Goal: Navigation & Orientation: Understand site structure

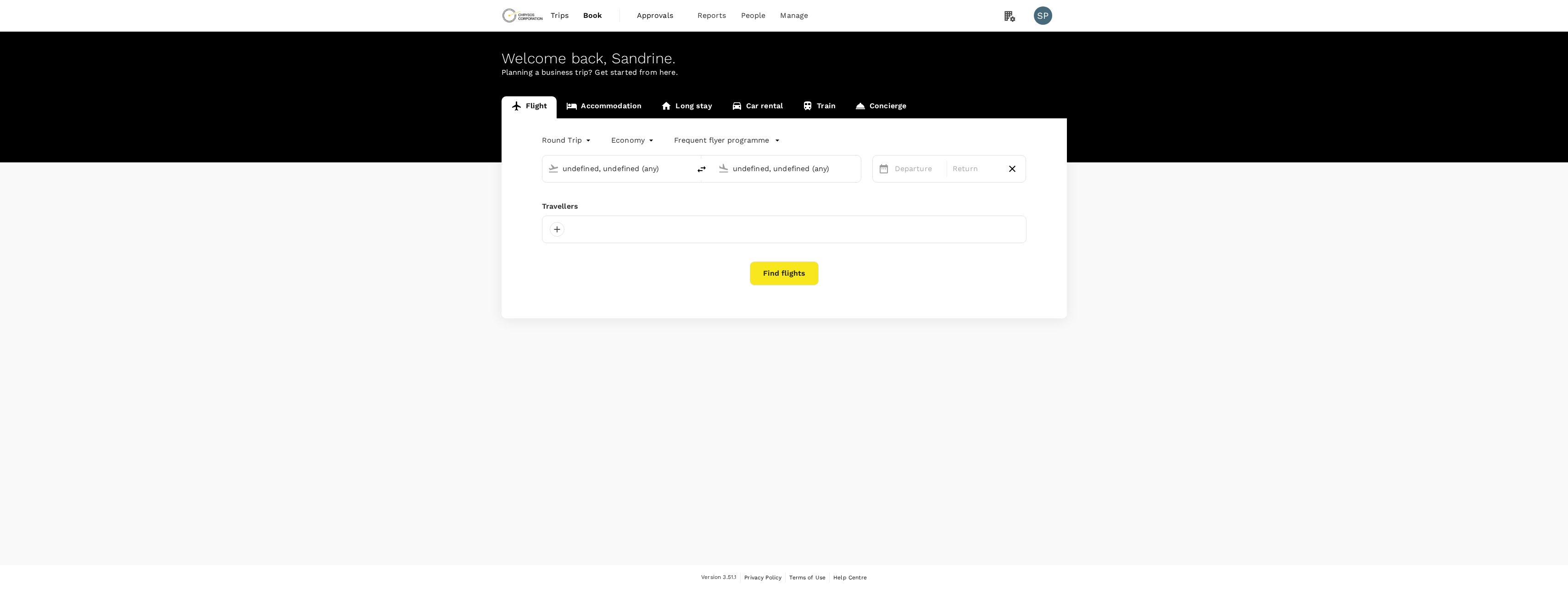
type input "[GEOGRAPHIC_DATA], [GEOGRAPHIC_DATA] (any)"
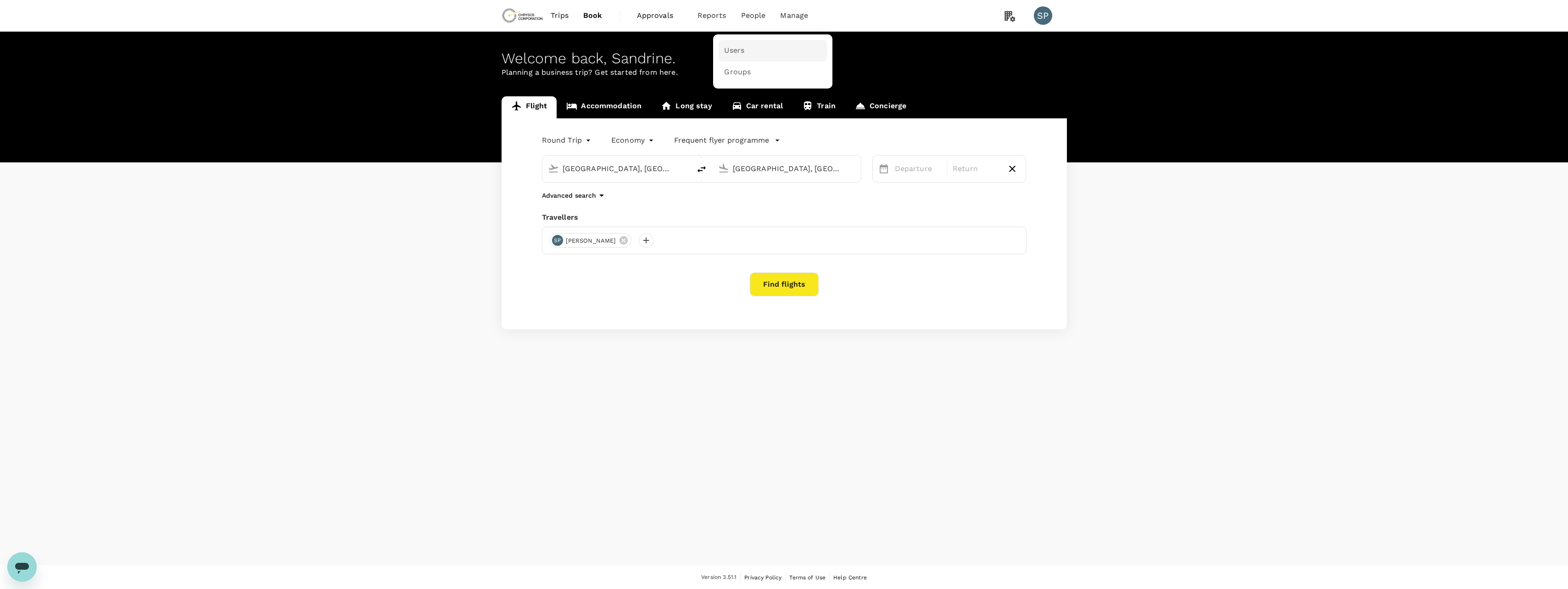
click at [737, 51] on span "Users" at bounding box center [734, 50] width 20 height 10
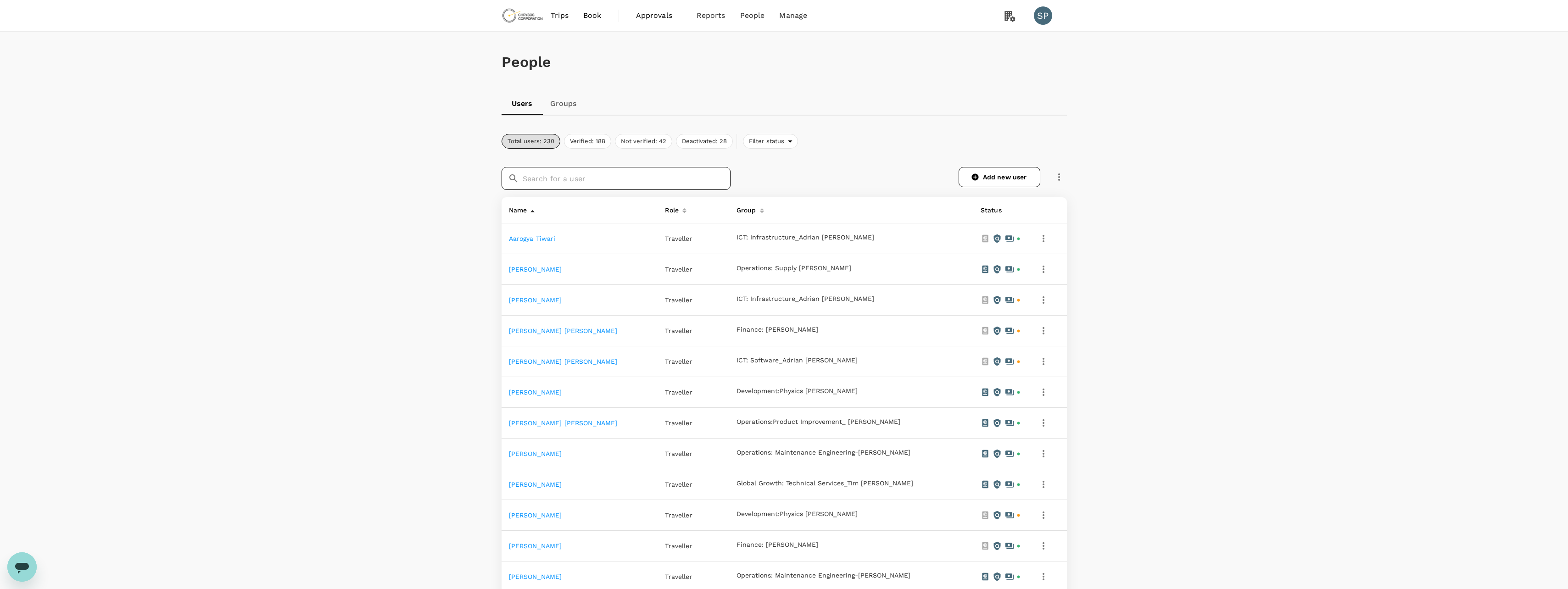
click at [613, 178] on input "text" at bounding box center [627, 178] width 208 height 23
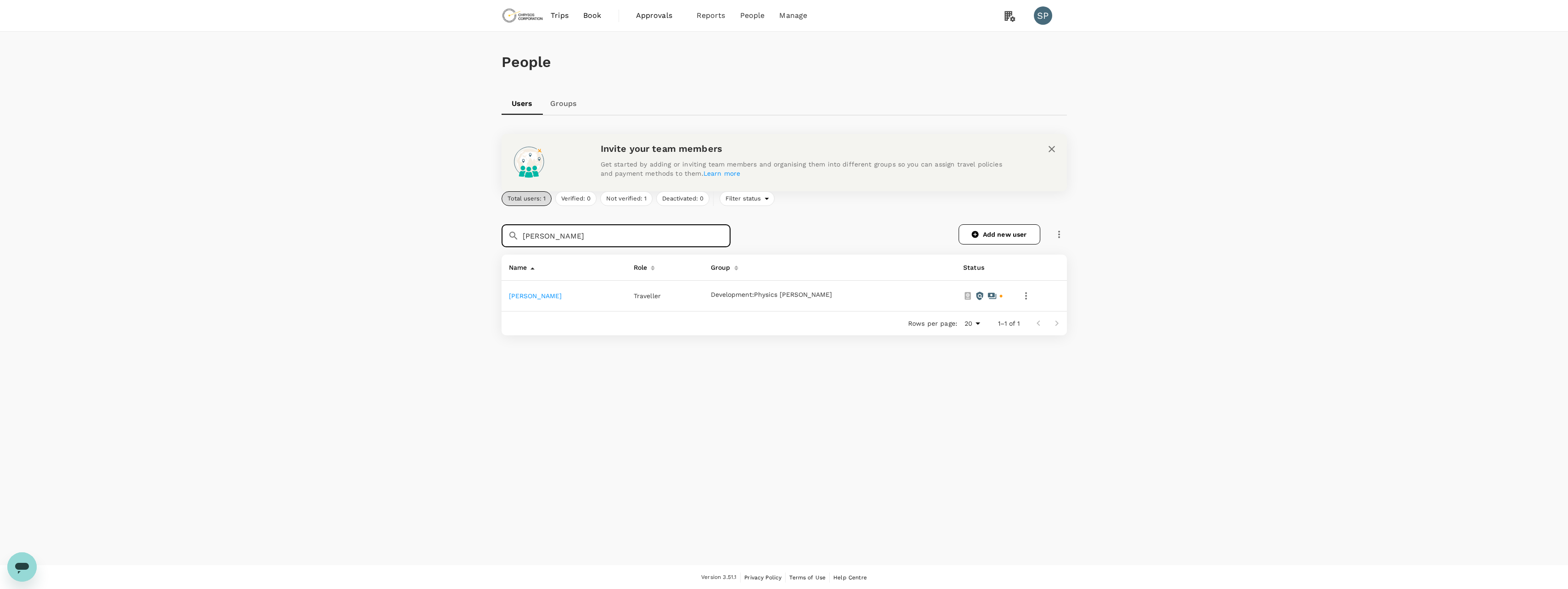
type input "[PERSON_NAME]"
click at [1027, 299] on icon "button" at bounding box center [1026, 296] width 2 height 7
click at [759, 400] on div at bounding box center [787, 294] width 1575 height 589
click at [532, 295] on link "[PERSON_NAME]" at bounding box center [535, 296] width 53 height 7
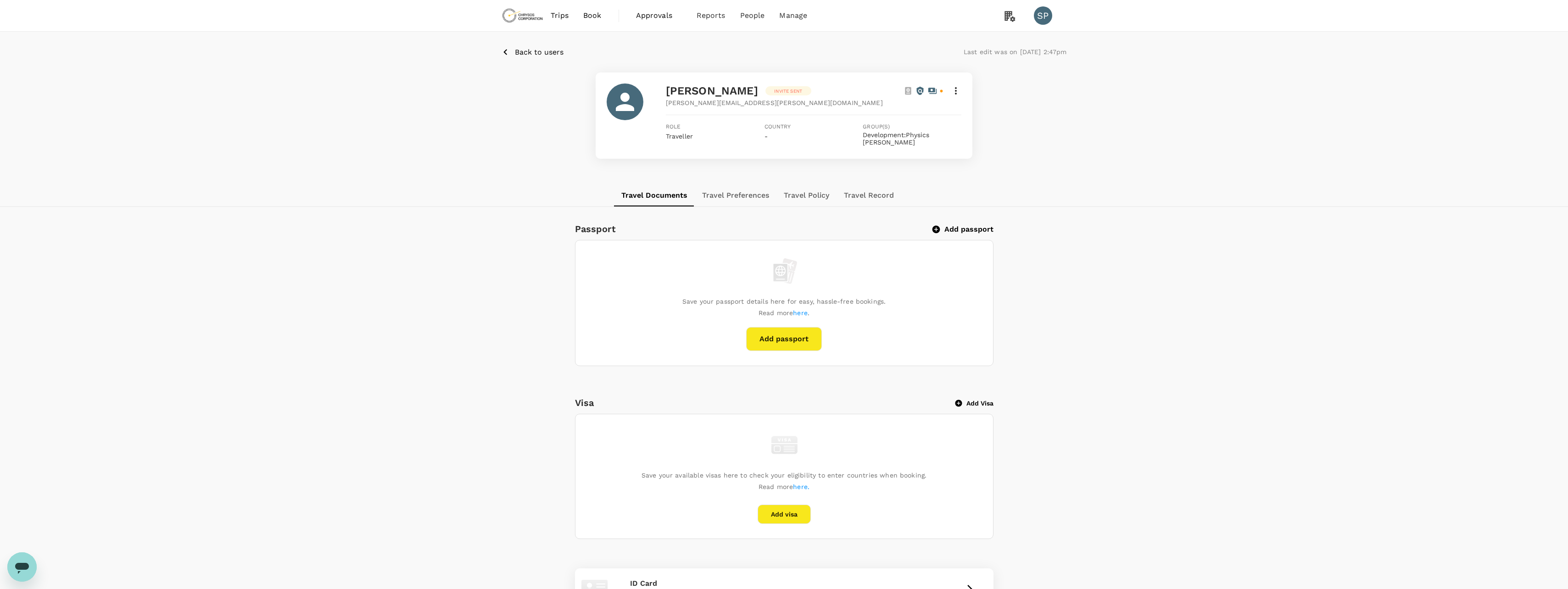
click at [746, 200] on button "Travel Preferences" at bounding box center [735, 196] width 82 height 22
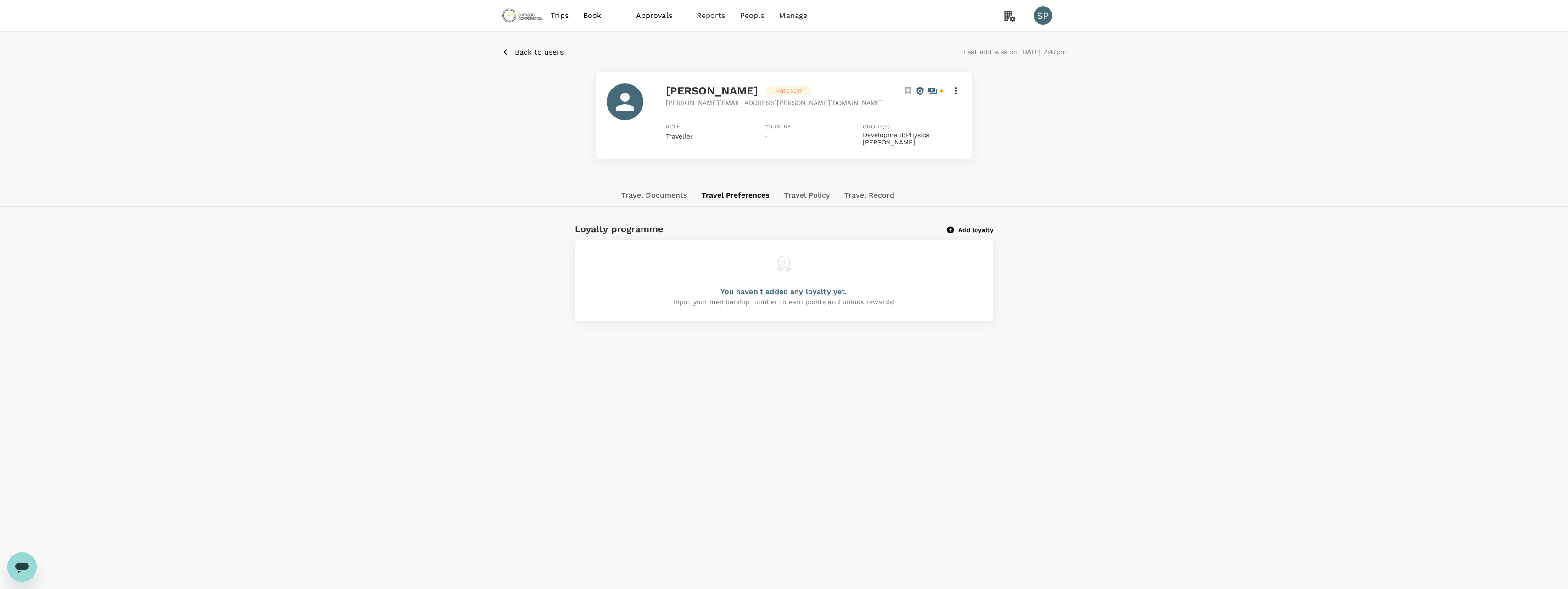
click at [812, 200] on button "Travel Policy" at bounding box center [807, 196] width 60 height 22
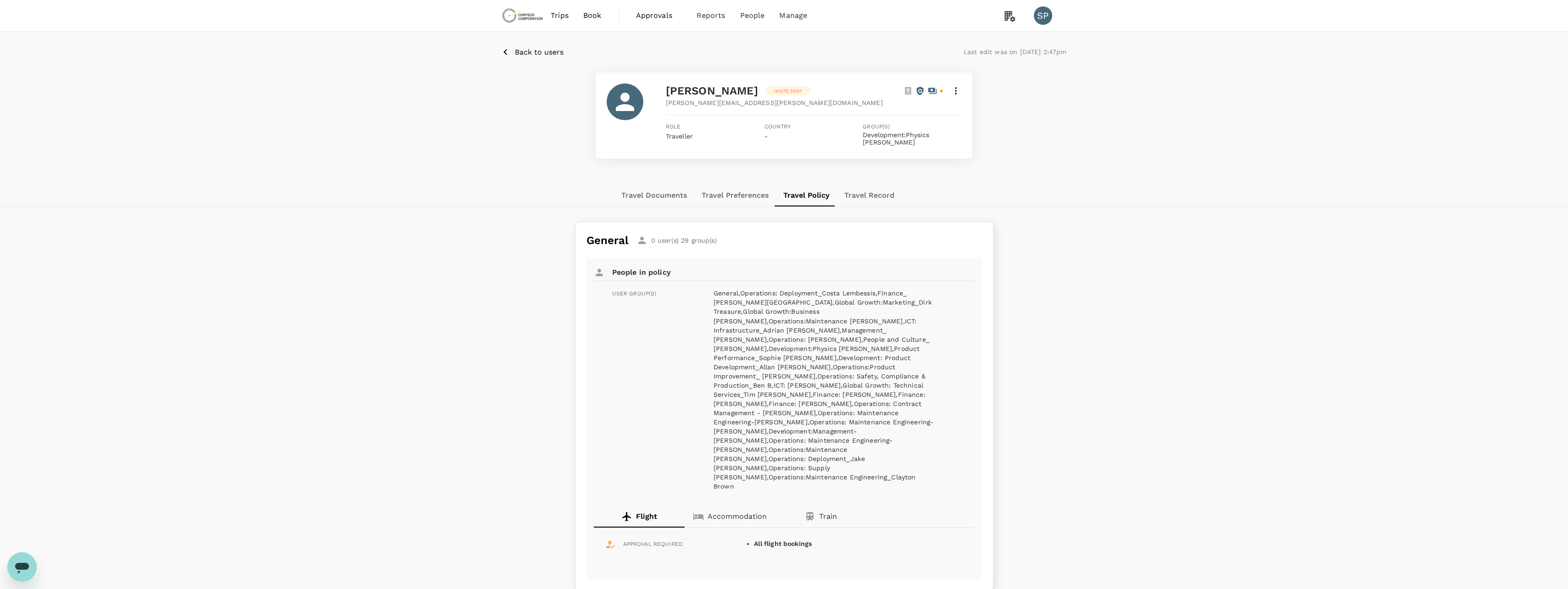
click at [875, 201] on button "Travel Record" at bounding box center [869, 196] width 65 height 22
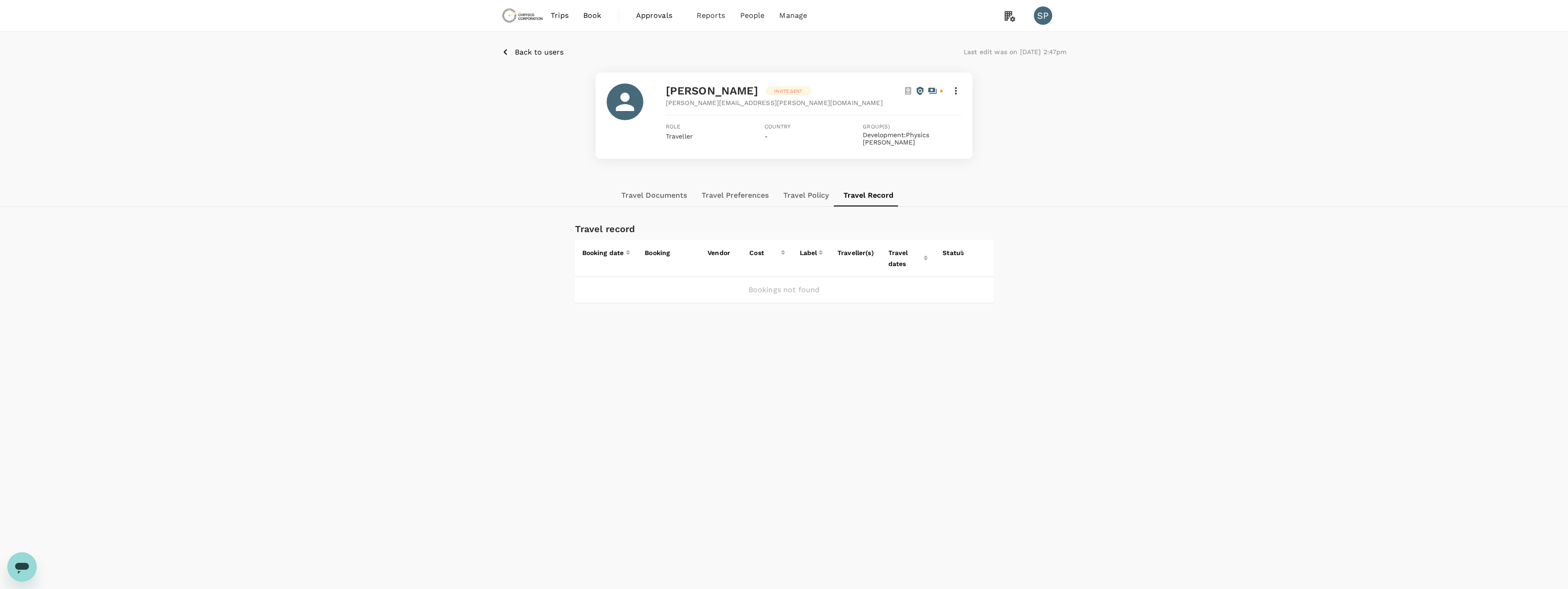
click at [532, 52] on p "Back to users" at bounding box center [539, 53] width 49 height 11
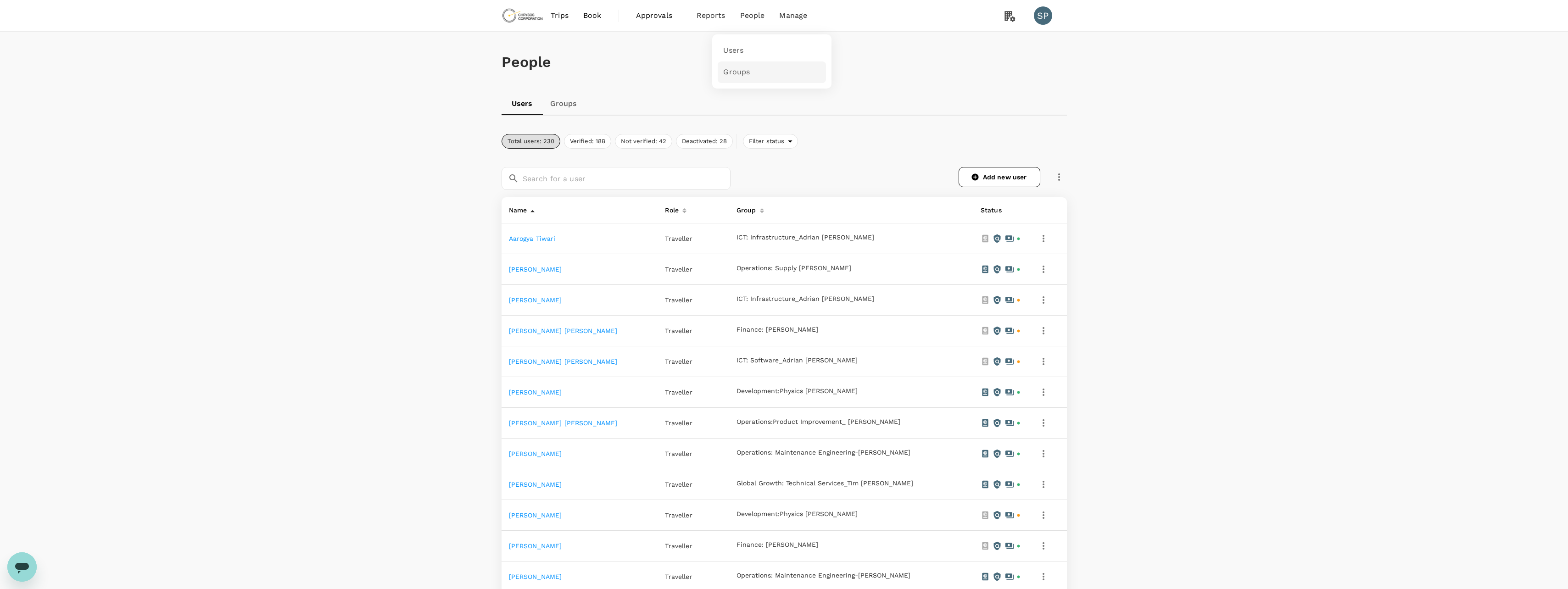
click at [738, 72] on span "Groups" at bounding box center [737, 72] width 27 height 10
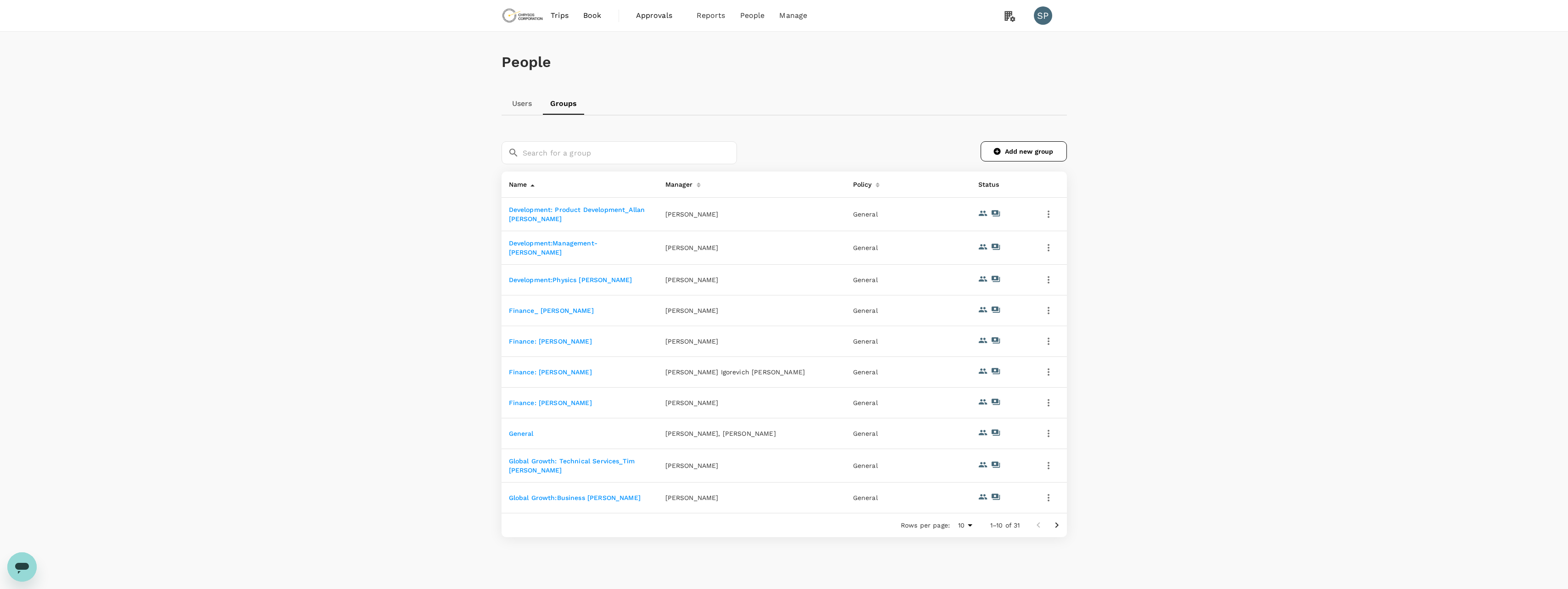
click at [592, 276] on link "Development:Physics [PERSON_NAME]" at bounding box center [570, 280] width 123 height 7
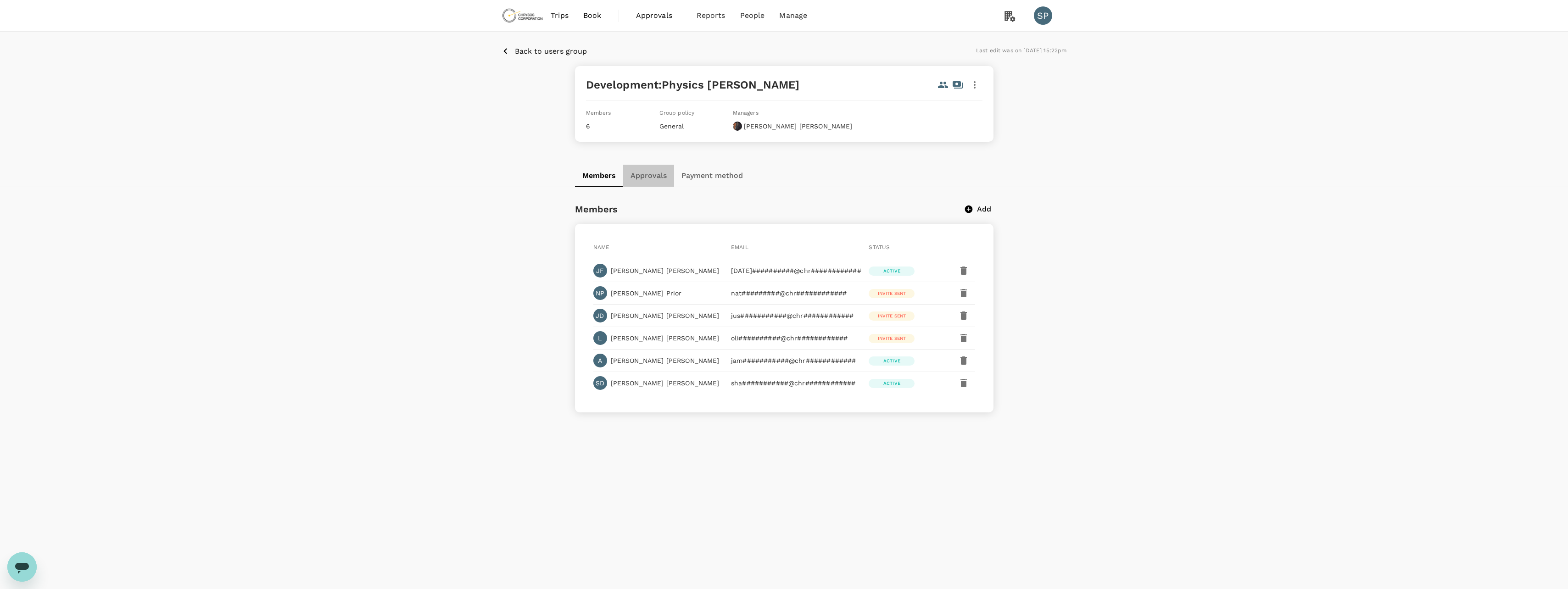
click at [655, 175] on button "Approvals" at bounding box center [648, 175] width 51 height 22
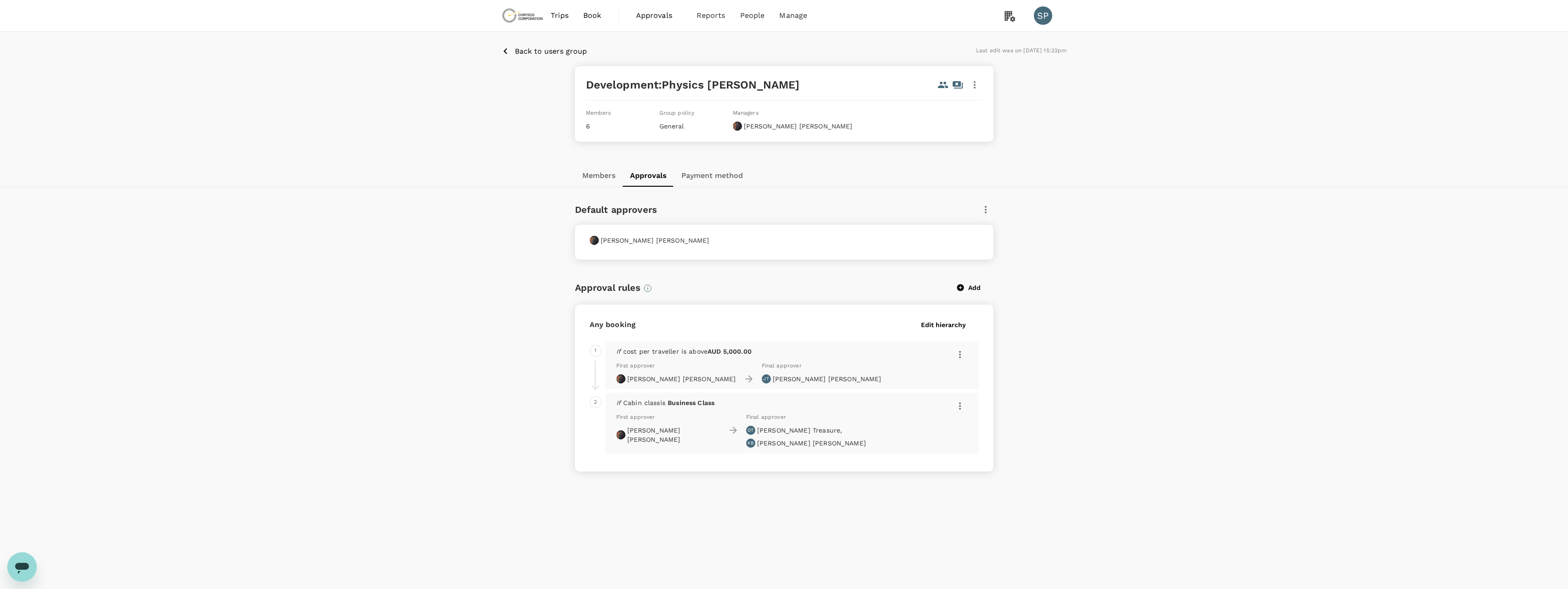
click at [705, 177] on button "Payment method" at bounding box center [712, 175] width 76 height 22
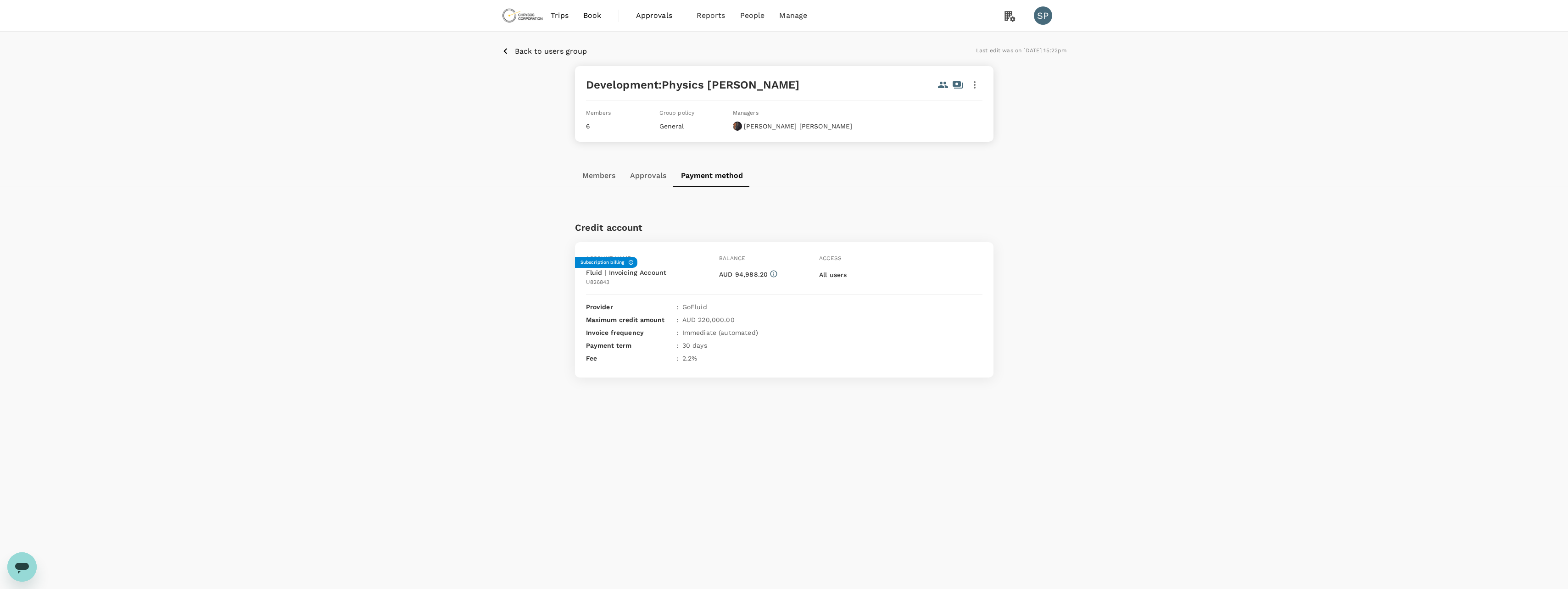
click at [622, 175] on button "Members" at bounding box center [598, 175] width 48 height 22
